Goal: Task Accomplishment & Management: Use online tool/utility

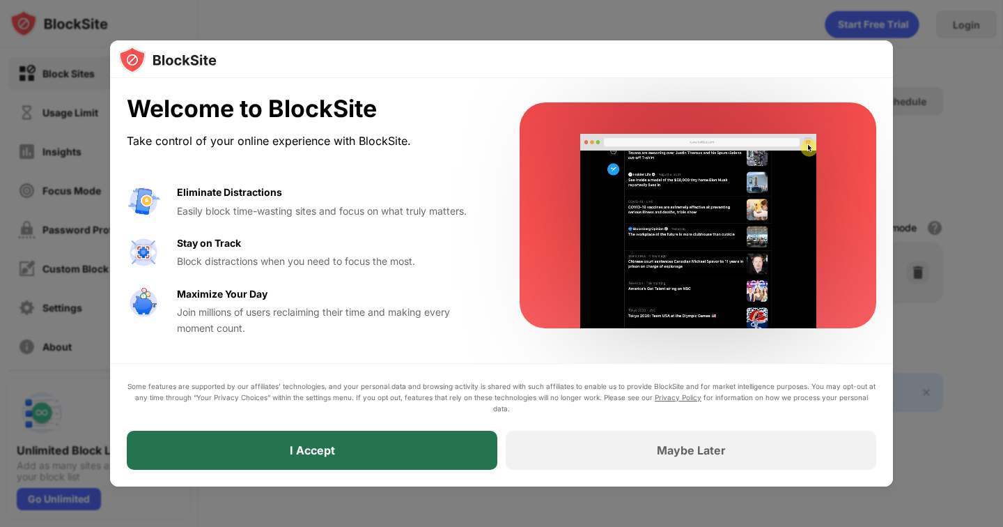
click at [327, 453] on div "I Accept" at bounding box center [312, 450] width 45 height 14
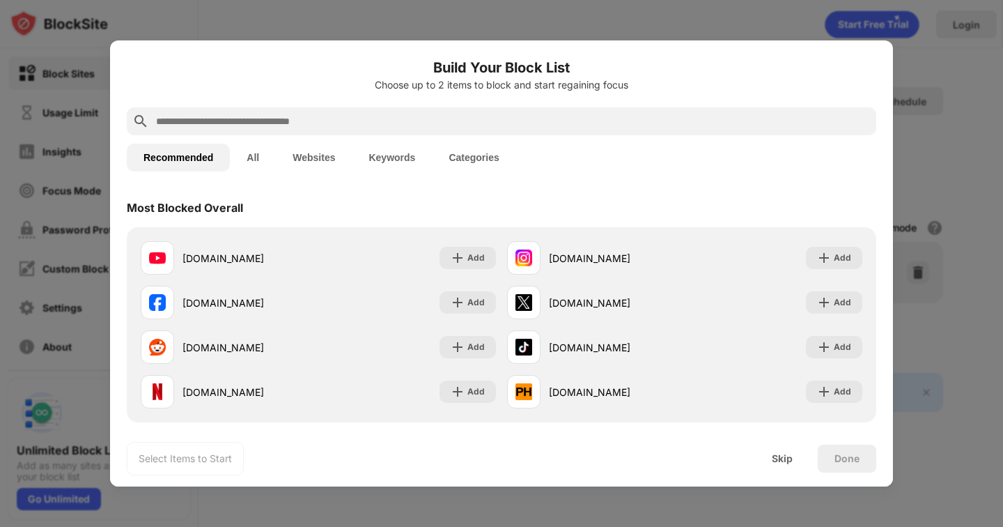
click at [323, 123] on input "text" at bounding box center [513, 121] width 716 height 17
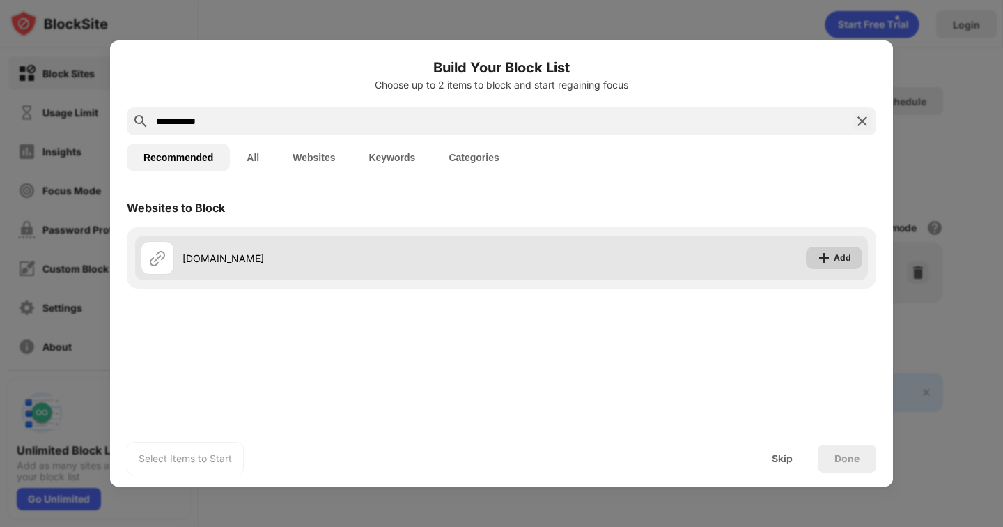
type input "**********"
click at [844, 261] on div "Add" at bounding box center [842, 258] width 17 height 14
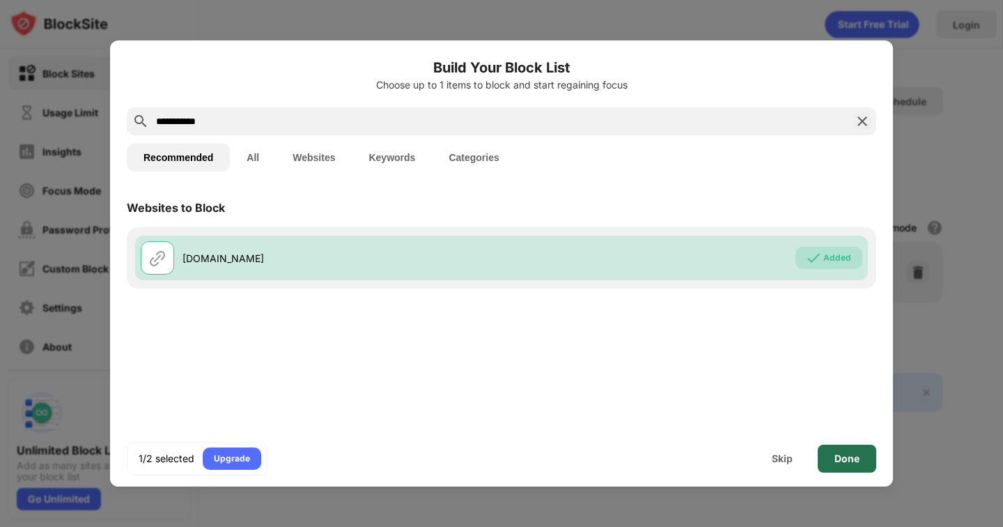
click at [857, 456] on div "Done" at bounding box center [846, 458] width 25 height 11
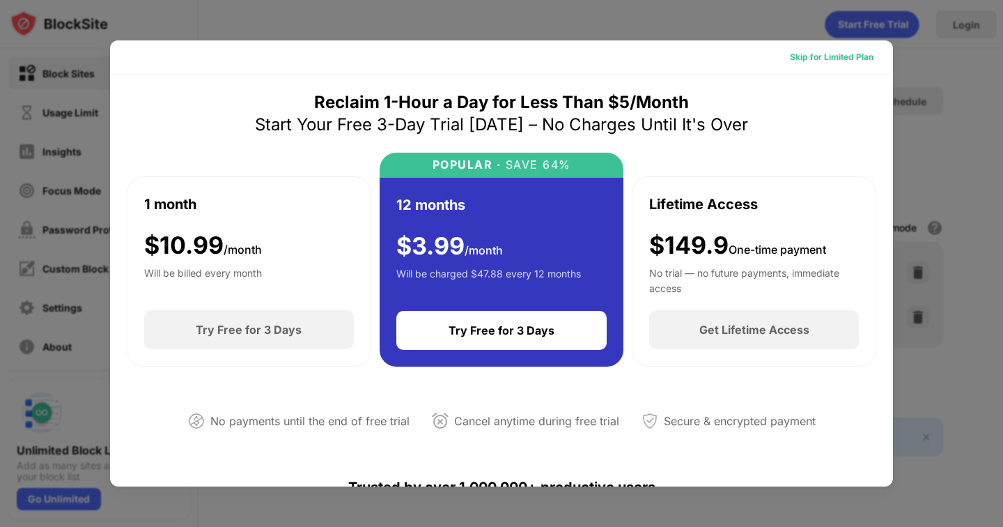
click at [860, 54] on div "Skip for Limited Plan" at bounding box center [832, 57] width 84 height 14
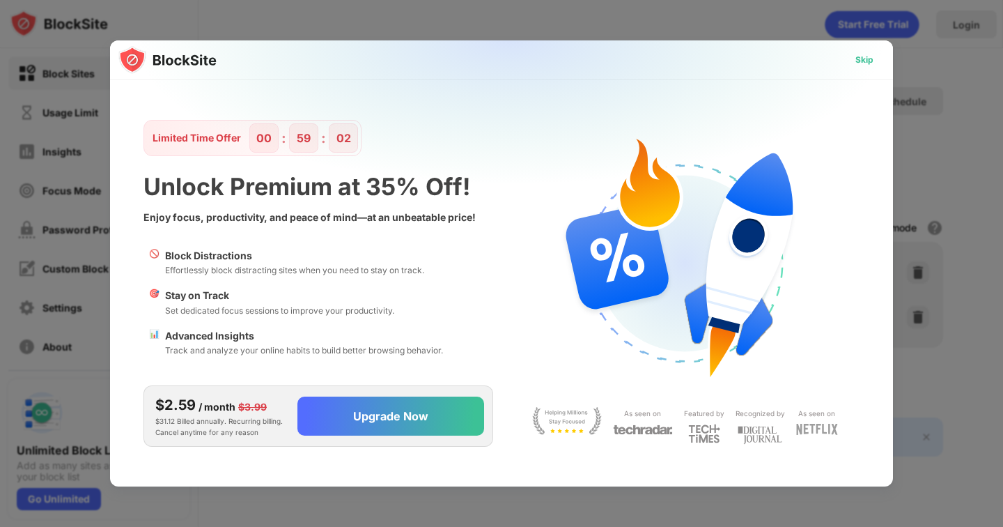
click at [873, 63] on div "Skip" at bounding box center [864, 60] width 40 height 22
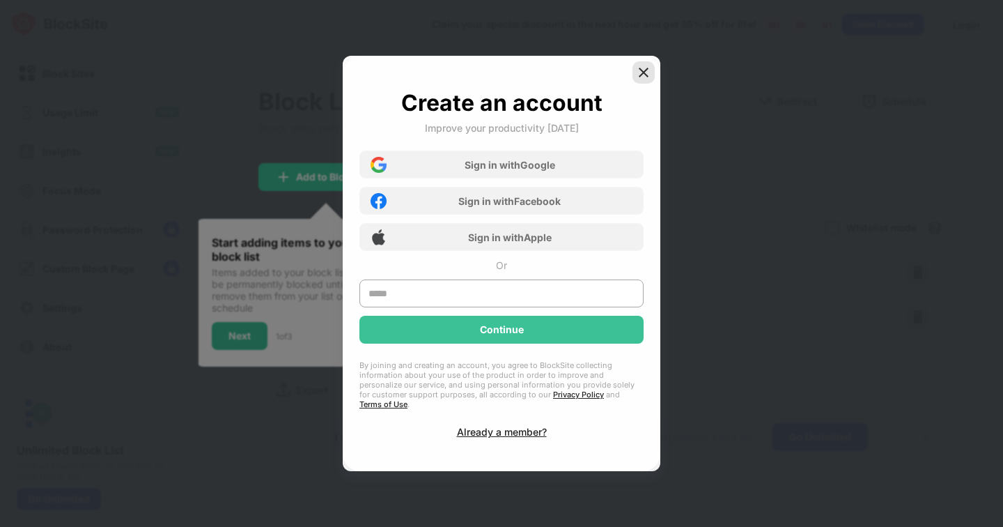
click at [637, 74] on img at bounding box center [644, 72] width 14 height 14
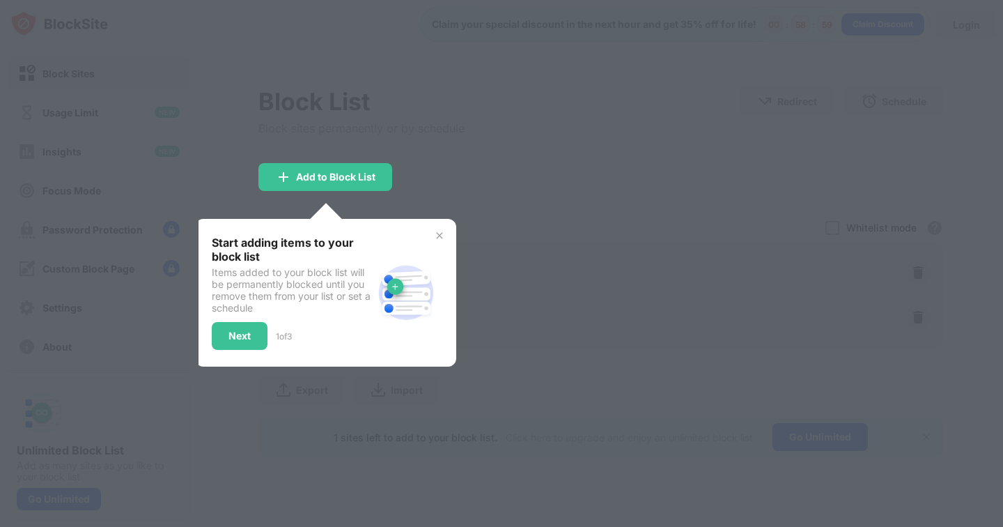
click at [440, 231] on img at bounding box center [439, 235] width 11 height 11
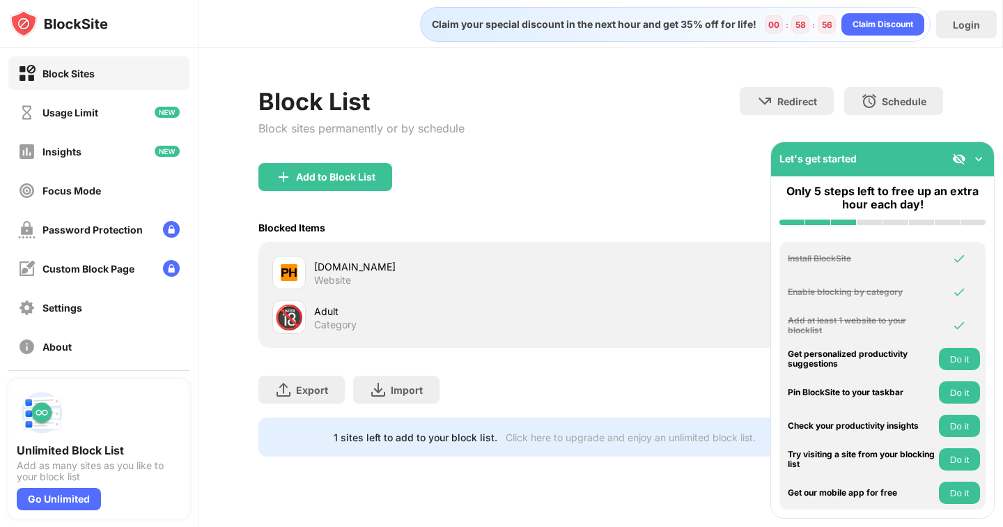
click at [980, 155] on img at bounding box center [979, 159] width 14 height 14
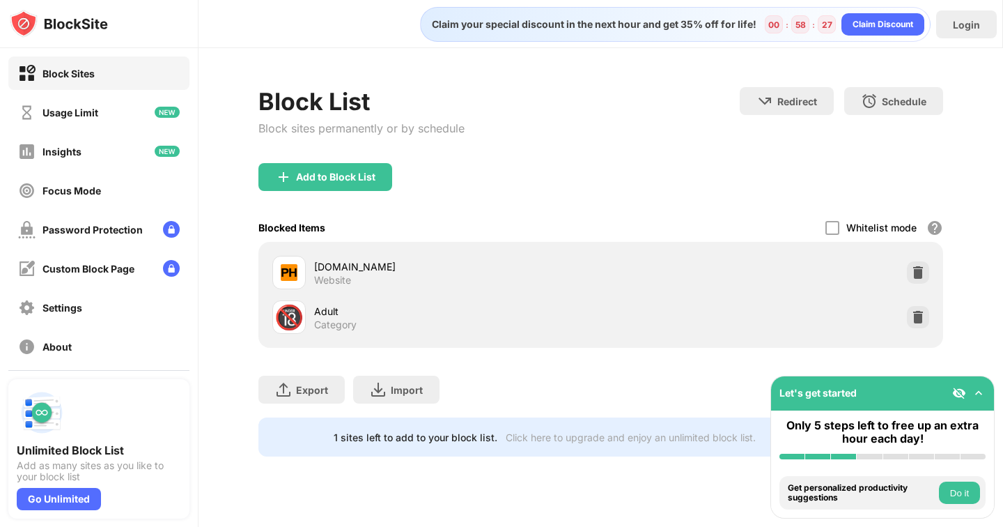
click at [960, 393] on img at bounding box center [959, 393] width 14 height 14
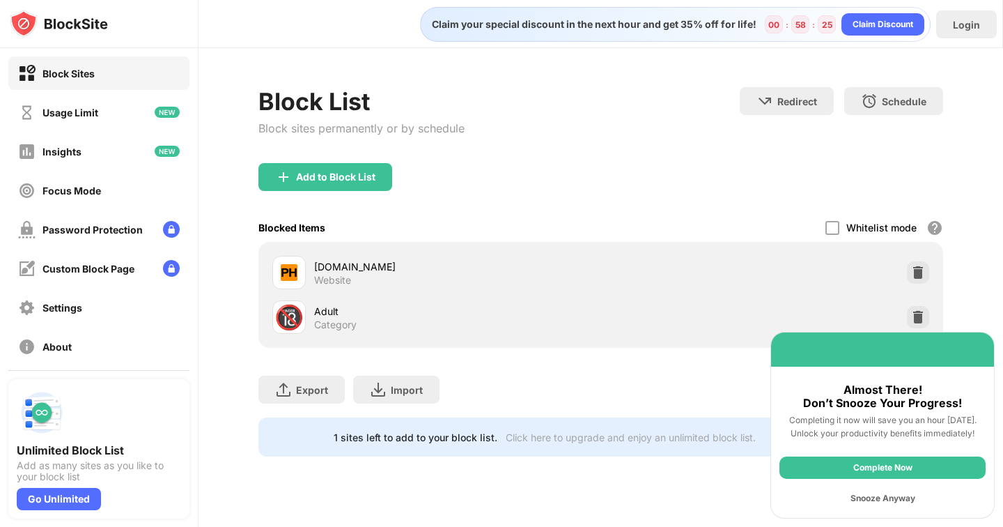
click at [899, 499] on div "Snooze Anyway" at bounding box center [882, 498] width 206 height 22
